Goal: Entertainment & Leisure: Consume media (video, audio)

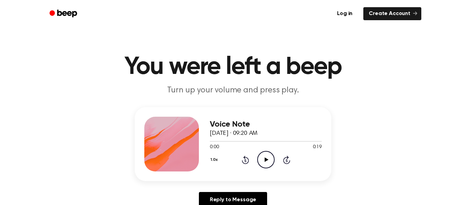
click at [263, 159] on icon "Play Audio" at bounding box center [265, 159] width 17 height 17
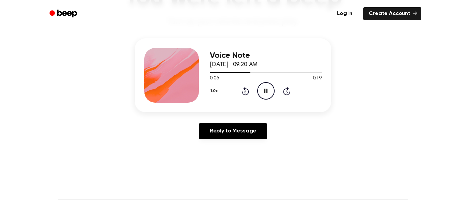
scroll to position [70, 0]
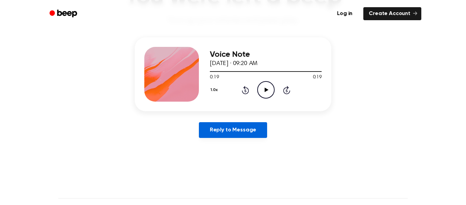
click at [236, 128] on link "Reply to Message" at bounding box center [233, 130] width 68 height 16
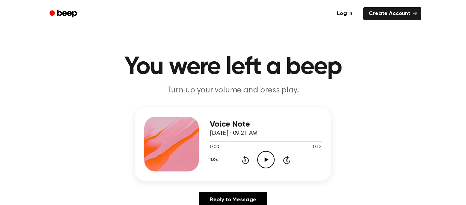
click at [265, 161] on icon at bounding box center [267, 159] width 4 height 4
click at [271, 162] on icon "Play Audio" at bounding box center [265, 159] width 17 height 17
click at [266, 164] on icon "Play Audio" at bounding box center [265, 159] width 17 height 17
click at [267, 160] on icon at bounding box center [267, 159] width 4 height 4
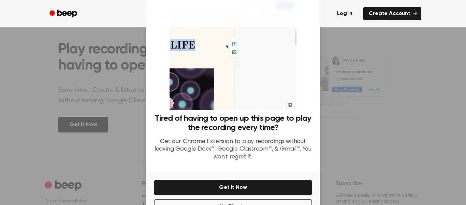
scroll to position [44, 0]
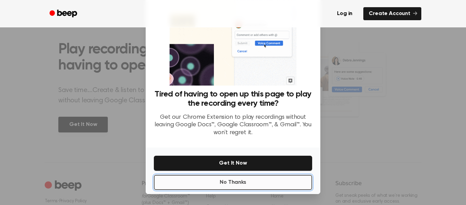
click at [239, 182] on button "No Thanks" at bounding box center [233, 181] width 158 height 15
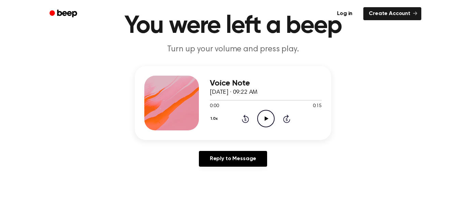
scroll to position [0, 0]
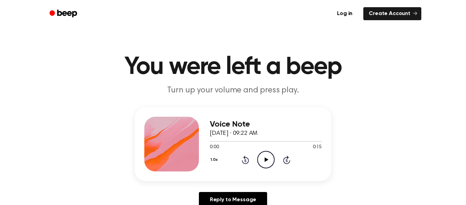
click at [267, 158] on icon "Play Audio" at bounding box center [265, 159] width 17 height 17
click at [265, 155] on icon "Play Audio" at bounding box center [265, 159] width 17 height 17
click at [264, 157] on icon "Play Audio" at bounding box center [265, 159] width 17 height 17
click at [263, 162] on icon "Play Audio" at bounding box center [265, 159] width 17 height 17
click at [263, 160] on icon "Play Audio" at bounding box center [265, 159] width 17 height 17
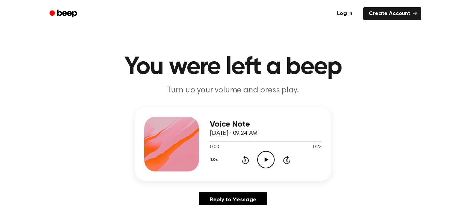
click at [269, 159] on icon "Play Audio" at bounding box center [265, 159] width 17 height 17
